Goal: Information Seeking & Learning: Find specific page/section

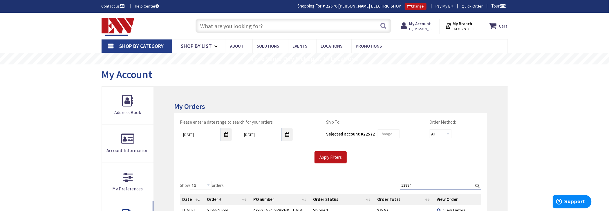
click at [285, 26] on input "text" at bounding box center [293, 26] width 196 height 14
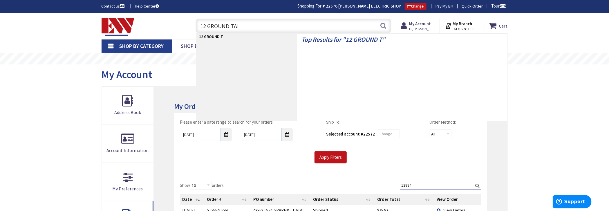
type input "12 GROUND TAIL"
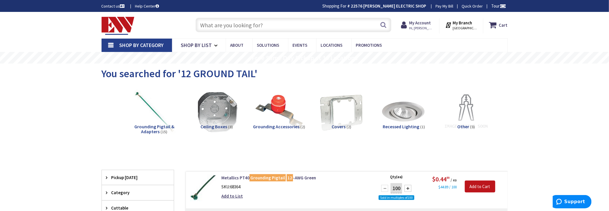
type input "[GEOGRAPHIC_DATA][PERSON_NAME], [GEOGRAPHIC_DATA]"
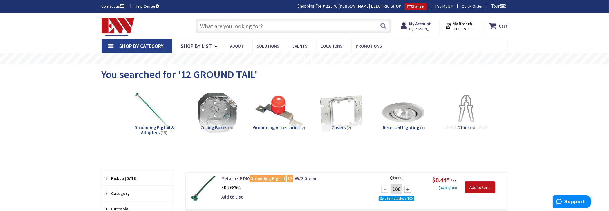
click at [281, 28] on input "text" at bounding box center [293, 26] width 196 height 14
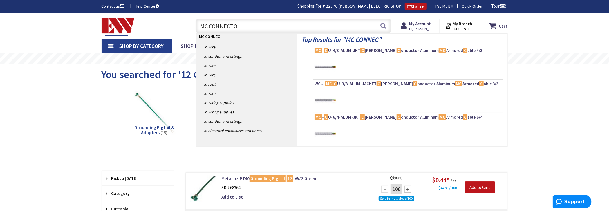
type input "MC CONNECTOR"
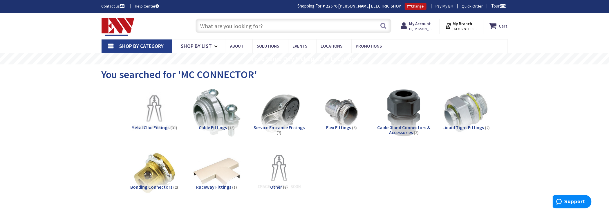
click at [328, 26] on input "text" at bounding box center [293, 26] width 196 height 14
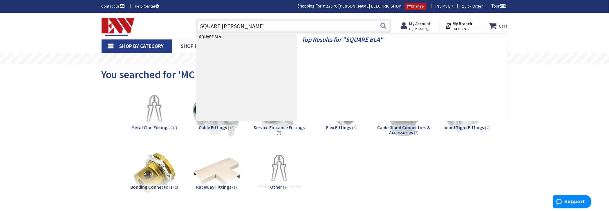
type input "SQUARE BLANK"
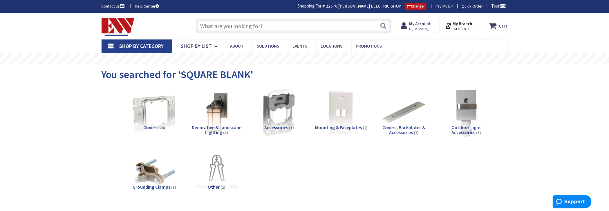
click at [290, 30] on input "text" at bounding box center [293, 26] width 196 height 14
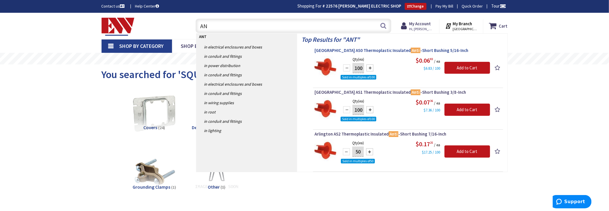
type input "A"
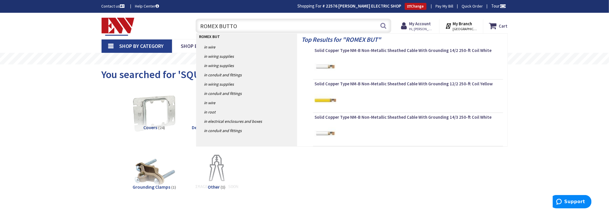
type input "ROMEX BUTTON"
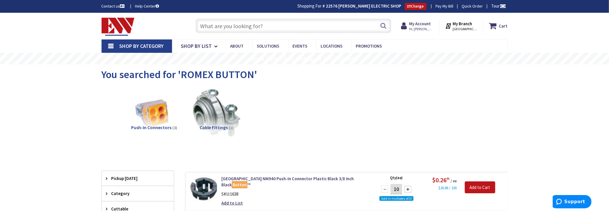
click at [237, 27] on input "text" at bounding box center [293, 26] width 196 height 14
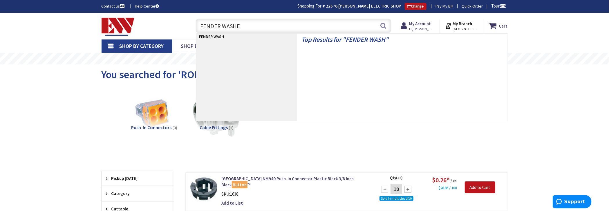
type input "FENDER WASHER"
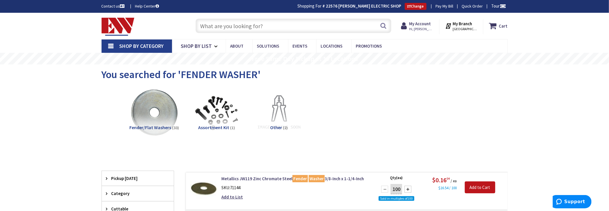
click at [247, 21] on input "text" at bounding box center [293, 26] width 196 height 14
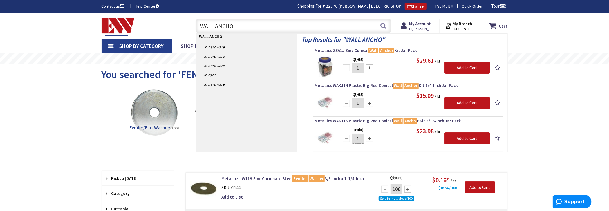
type input "WALL ANCHOR"
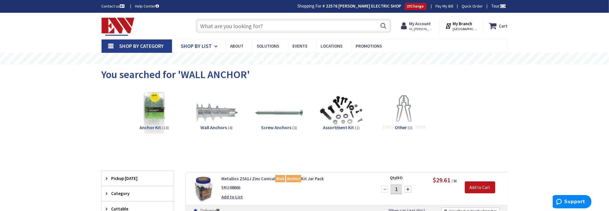
click at [197, 45] on span "Shop By List" at bounding box center [196, 46] width 31 height 7
click at [419, 24] on strong "My Account" at bounding box center [420, 24] width 22 height 6
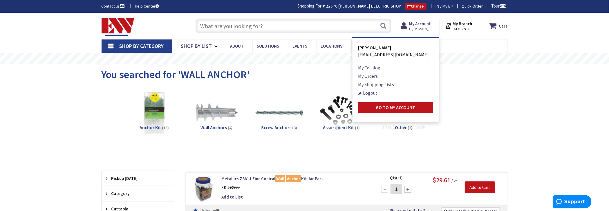
click at [377, 85] on link "My Shopping Lists" at bounding box center [376, 84] width 36 height 7
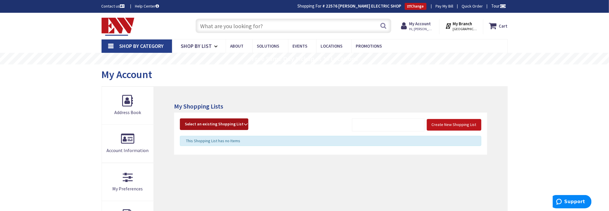
click at [239, 122] on strong "Select an existing Shopping List" at bounding box center [214, 124] width 59 height 7
click at [211, 164] on link "POPULAR ITEMS" at bounding box center [214, 165] width 68 height 13
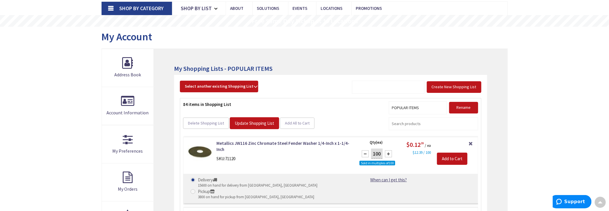
scroll to position [42, 0]
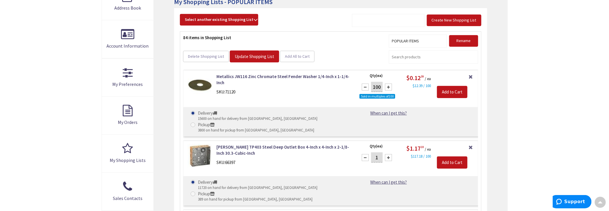
scroll to position [0, 0]
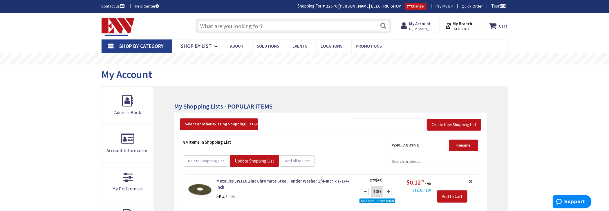
click at [211, 26] on input "text" at bounding box center [293, 26] width 196 height 14
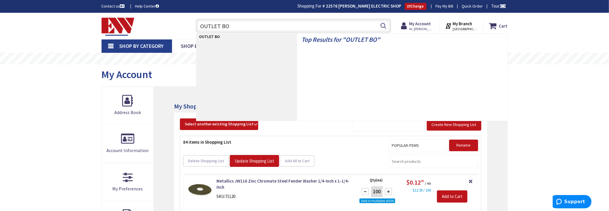
type input "OUTLET BOX"
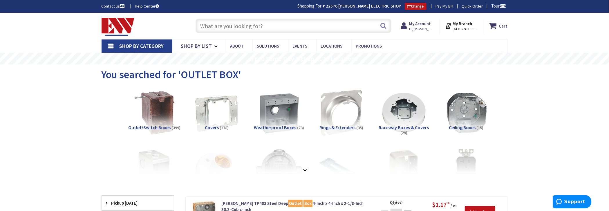
click at [219, 22] on input "text" at bounding box center [293, 26] width 196 height 14
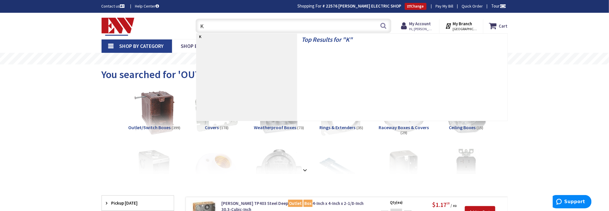
type input "KO"
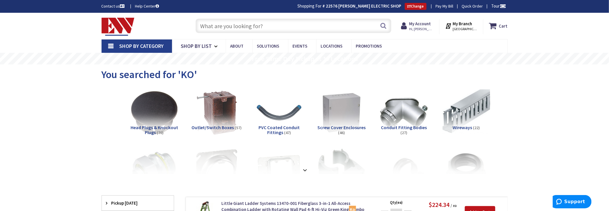
click at [274, 23] on input "text" at bounding box center [293, 26] width 196 height 14
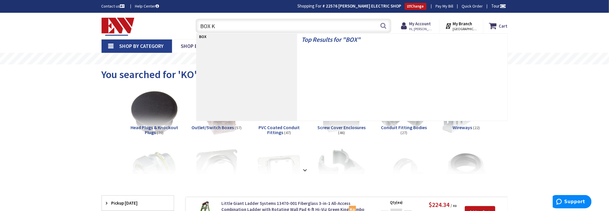
type input "BOX KO"
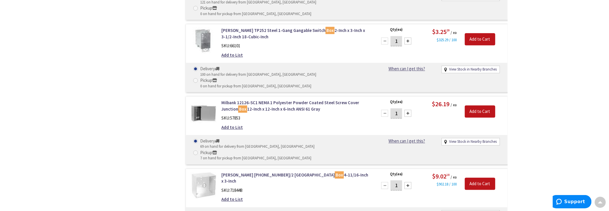
scroll to position [841, 0]
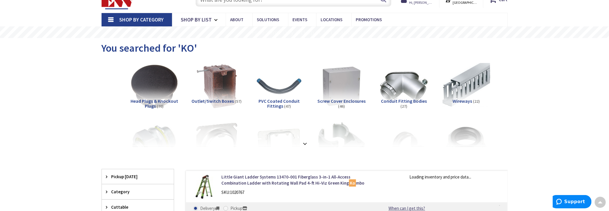
scroll to position [145, 0]
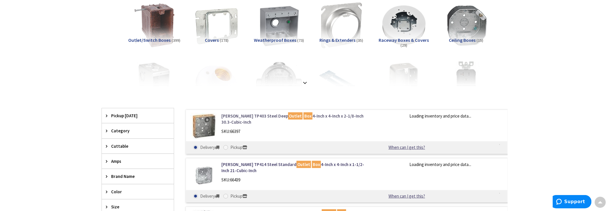
click at [253, 115] on link "Crouse-Hinds TP403 Steel Deep Outlet Box 4-Inch x 4-Inch x 2-1/8-Inch 30.3-Cubi…" at bounding box center [295, 119] width 148 height 12
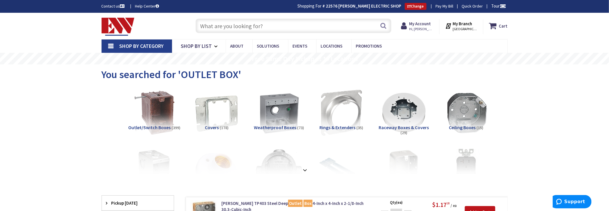
click at [271, 28] on input "text" at bounding box center [293, 26] width 196 height 14
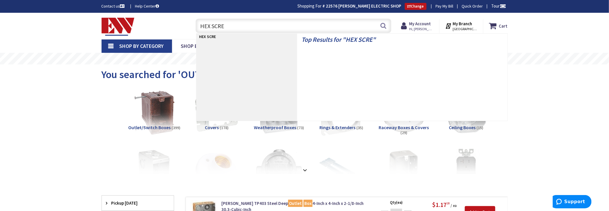
type input "HEX SCREW"
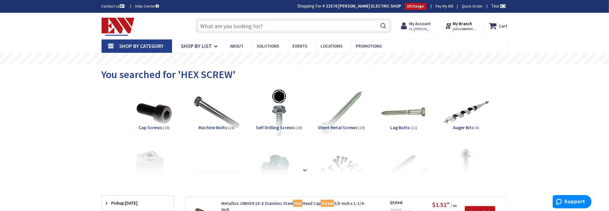
click at [141, 45] on span "Shop By Category" at bounding box center [141, 46] width 44 height 7
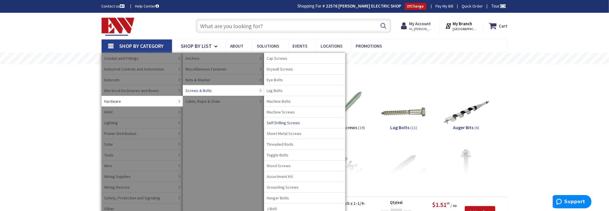
click at [280, 123] on span "Self Drilling Screws" at bounding box center [283, 123] width 33 height 6
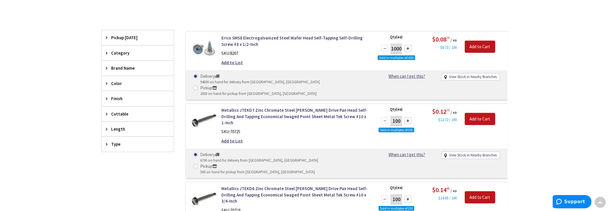
scroll to position [162, 0]
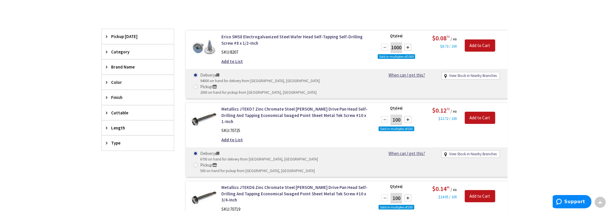
click at [118, 125] on span "Length" at bounding box center [134, 128] width 47 height 6
click at [121, 195] on button "Show more" at bounding box center [138, 198] width 72 height 10
click at [120, 195] on span "1.5" at bounding box center [138, 198] width 72 height 10
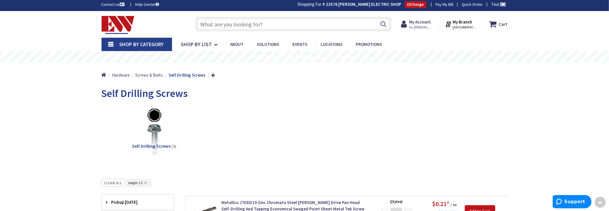
scroll to position [0, 0]
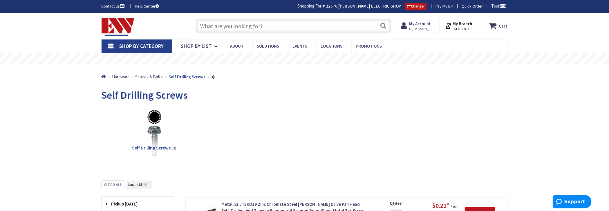
click at [229, 30] on input "text" at bounding box center [293, 26] width 196 height 14
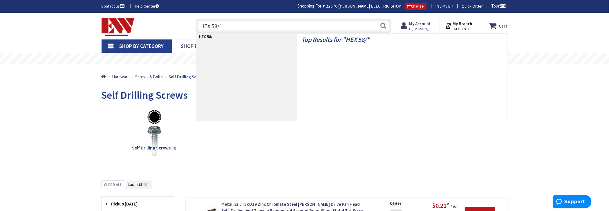
type input "HEX 58/16"
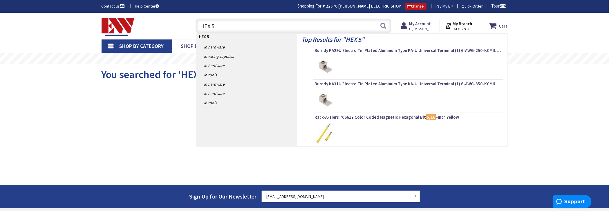
type input "HEX"
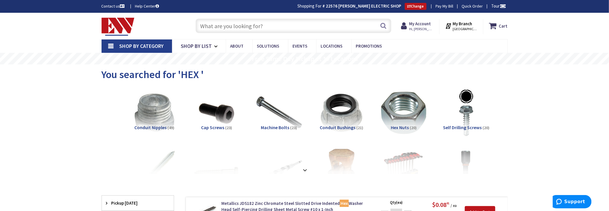
click at [217, 24] on input "text" at bounding box center [293, 26] width 196 height 14
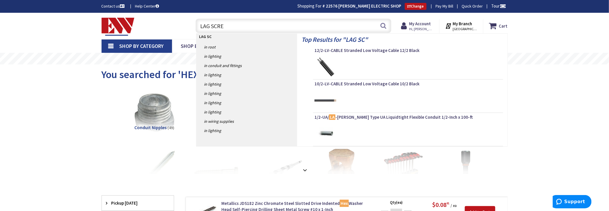
type input "LAG SCREW"
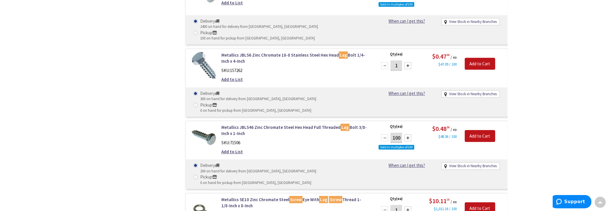
scroll to position [1131, 0]
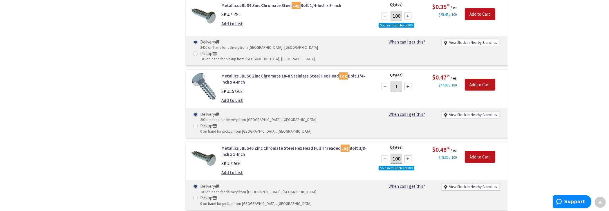
drag, startPoint x: 224, startPoint y: 131, endPoint x: 124, endPoint y: 121, distance: 100.6
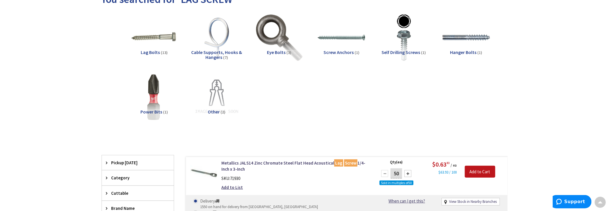
scroll to position [232, 0]
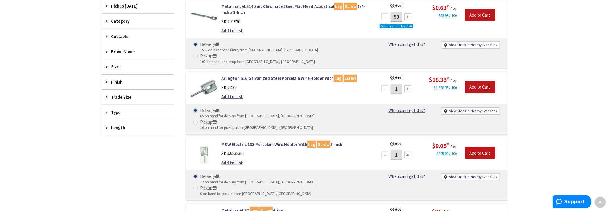
click at [126, 96] on span "Trade Size" at bounding box center [134, 97] width 47 height 6
click at [119, 109] on span "Type" at bounding box center [134, 112] width 47 height 6
click at [119, 124] on span "Length" at bounding box center [134, 127] width 47 height 6
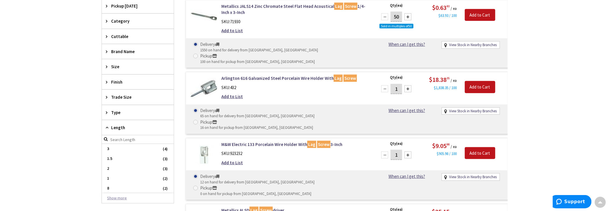
click at [126, 195] on button "Show more" at bounding box center [138, 198] width 72 height 10
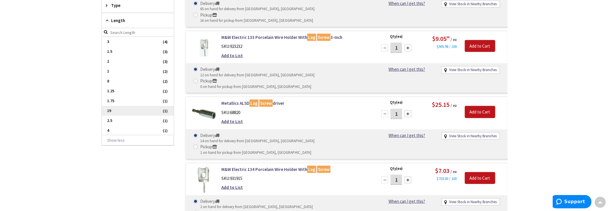
scroll to position [348, 0]
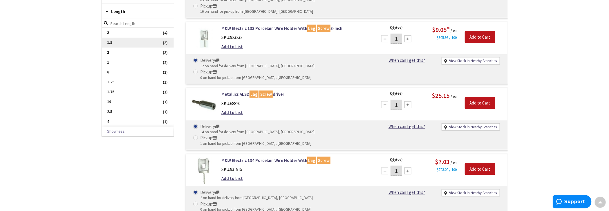
click at [121, 40] on span "1.5" at bounding box center [138, 43] width 72 height 10
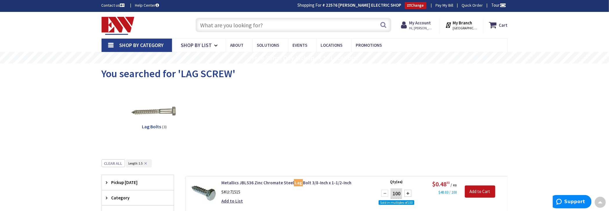
scroll to position [0, 0]
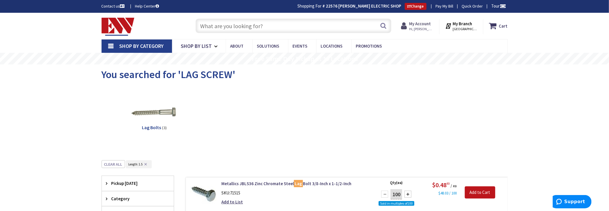
click at [414, 27] on span "Hi, [PERSON_NAME]" at bounding box center [421, 29] width 25 height 5
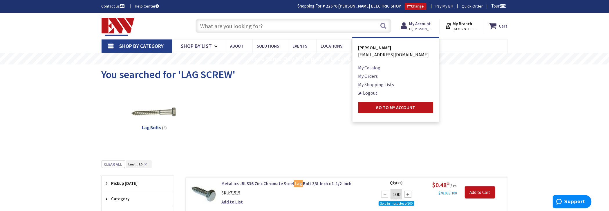
click at [381, 85] on link "My Shopping Lists" at bounding box center [376, 84] width 36 height 7
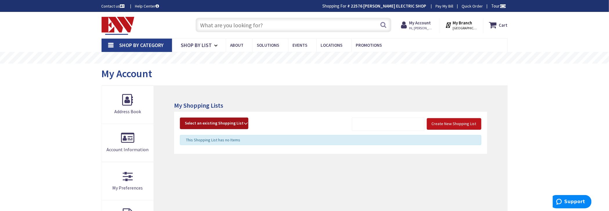
click at [241, 122] on strong "Select an existing Shopping List" at bounding box center [214, 123] width 59 height 7
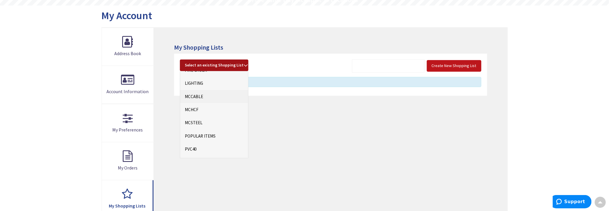
scroll to position [59, 0]
click at [204, 95] on link "MCCABLE" at bounding box center [214, 96] width 68 height 13
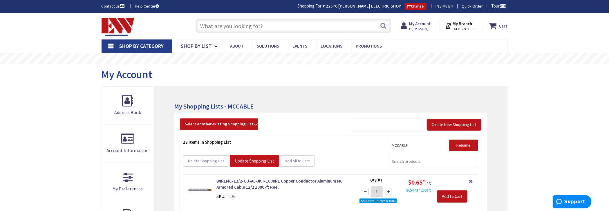
click at [298, 28] on input "text" at bounding box center [293, 26] width 196 height 14
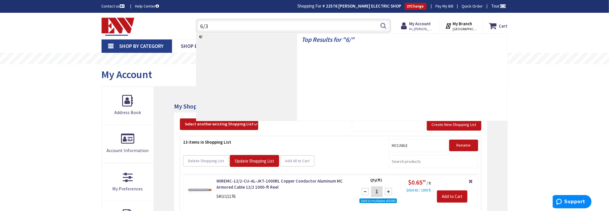
type input "6/32"
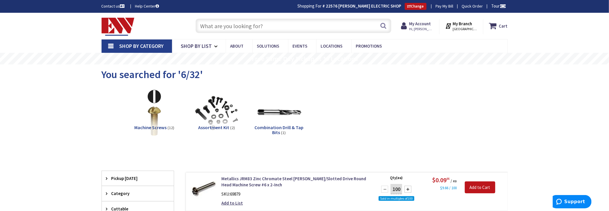
click at [257, 28] on input "text" at bounding box center [293, 26] width 196 height 14
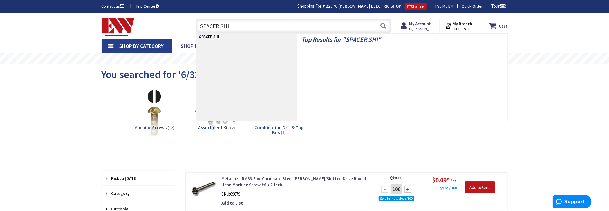
type input "SPACER SHIM"
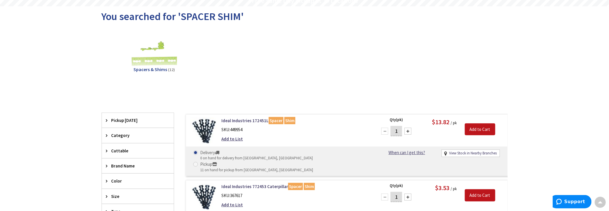
scroll to position [59, 0]
click at [243, 119] on link "Ideal Industries 172451L Spacer Shim" at bounding box center [295, 120] width 148 height 6
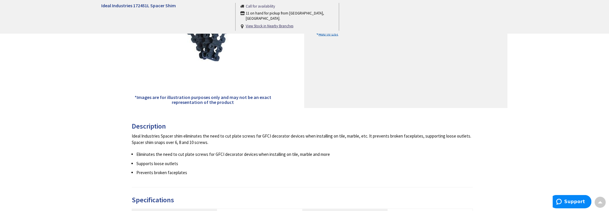
scroll to position [145, 0]
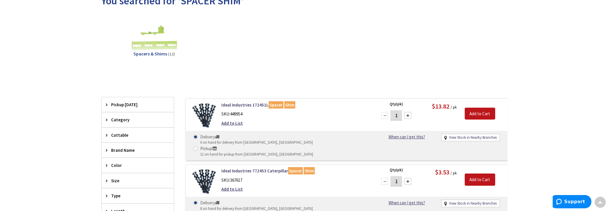
scroll to position [112, 0]
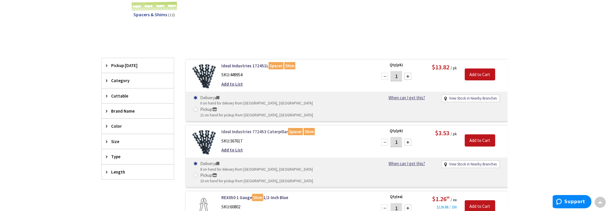
click at [250, 128] on link "Ideal Industries 772453 Caterpillar Spacer Shim" at bounding box center [295, 131] width 148 height 6
click at [204, 128] on img at bounding box center [203, 141] width 27 height 27
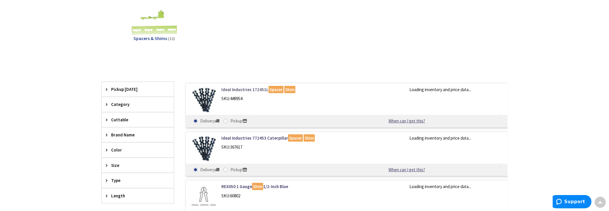
click at [251, 90] on link "Ideal Industries 172451L Spacer Shim" at bounding box center [295, 89] width 148 height 6
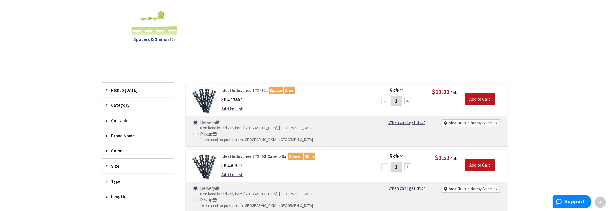
scroll to position [88, 0]
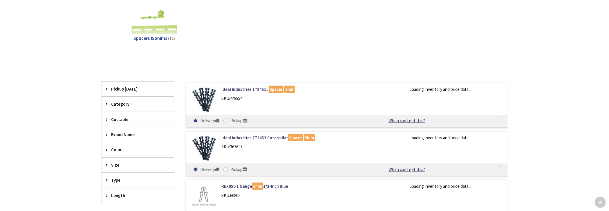
scroll to position [88, 0]
click at [316, 138] on link "Ideal Industries 772453 Caterpillar Spacer Shim" at bounding box center [295, 138] width 148 height 6
click at [263, 151] on div "Ideal Industries 772453 Caterpillar Spacer Shim SKU: 367617" at bounding box center [295, 144] width 156 height 18
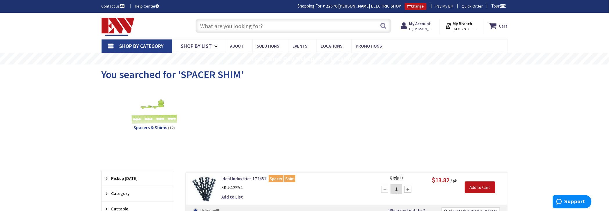
click at [221, 26] on input "text" at bounding box center [293, 26] width 196 height 14
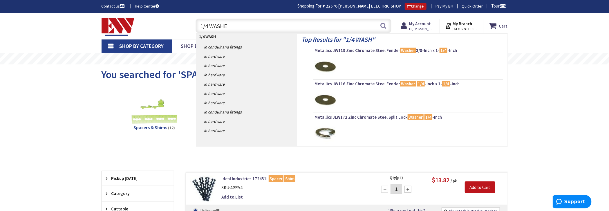
type input "1/4 WASHER"
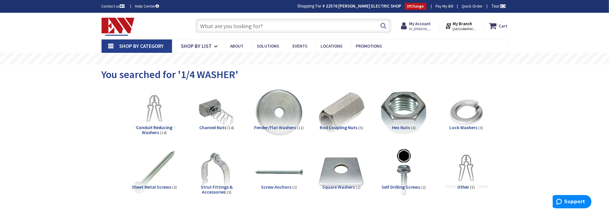
click at [260, 25] on input "text" at bounding box center [293, 26] width 196 height 14
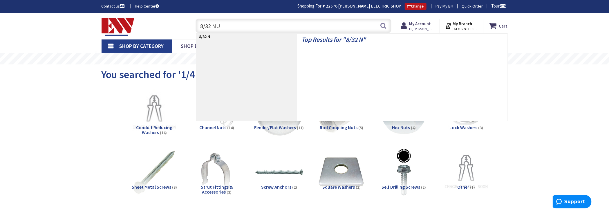
type input "8/32 NUT"
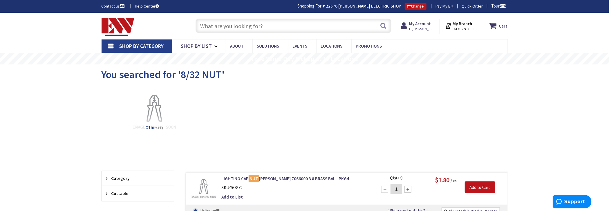
click at [223, 23] on input "text" at bounding box center [293, 26] width 196 height 14
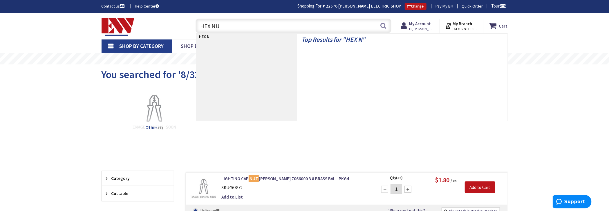
type input "HEX NUT"
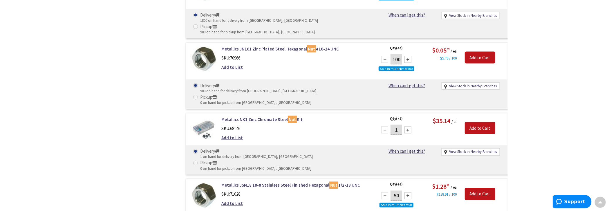
scroll to position [667, 0]
